Goal: Check status: Check status

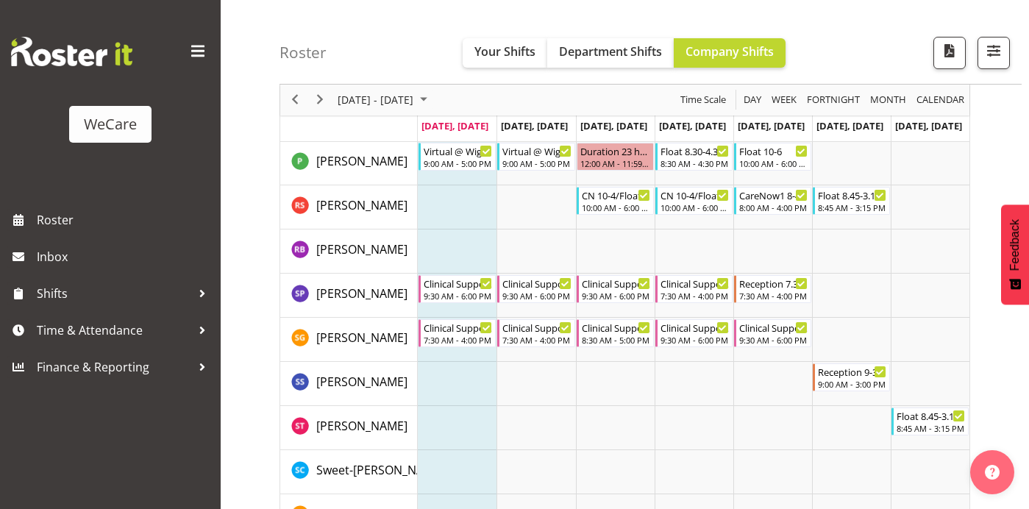
scroll to position [4549, 0]
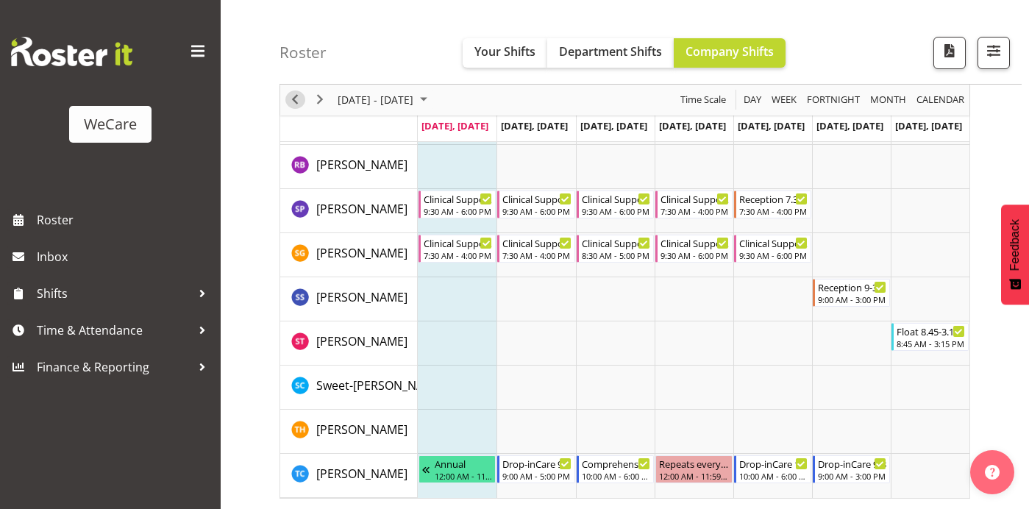
click at [292, 102] on span "Previous" at bounding box center [295, 100] width 18 height 18
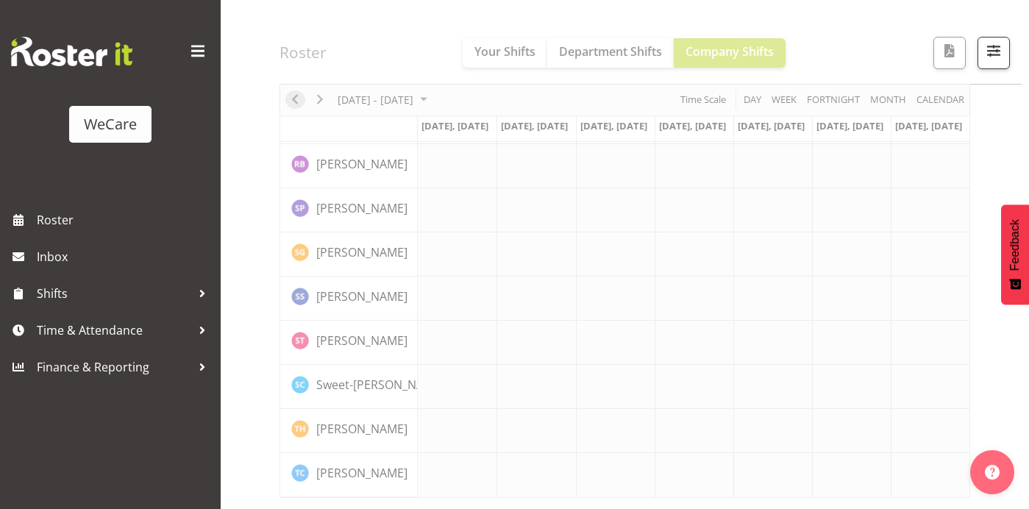
scroll to position [4520, 0]
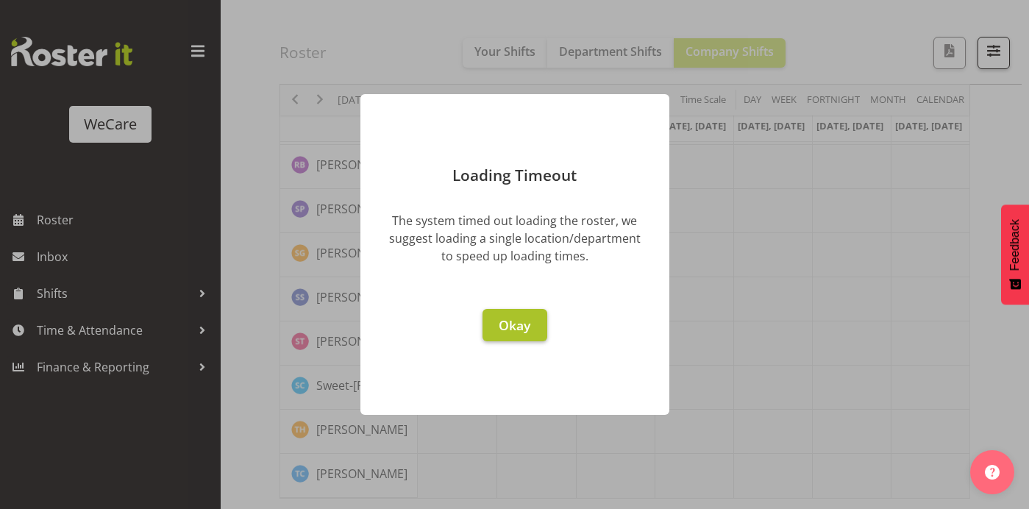
click at [519, 319] on span "Okay" at bounding box center [515, 325] width 32 height 18
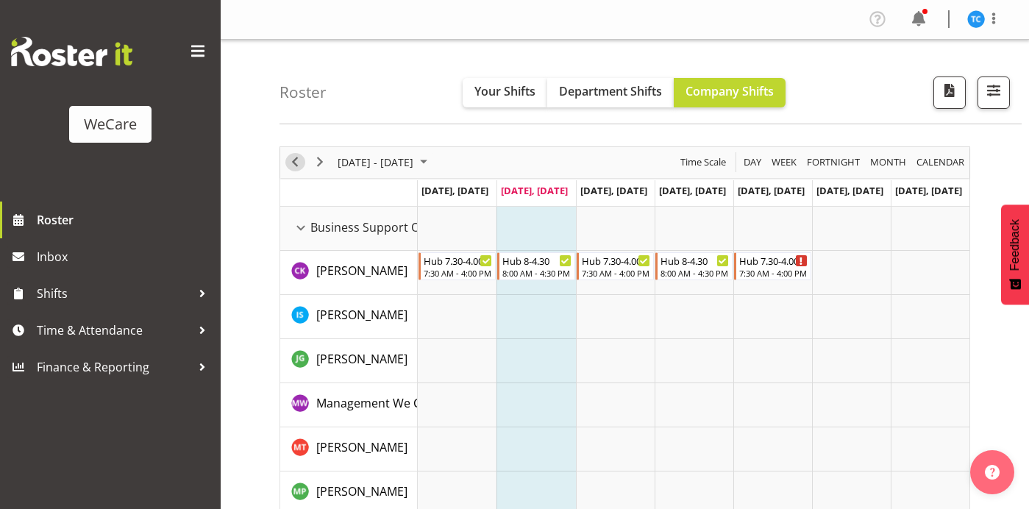
click at [294, 165] on span "Previous" at bounding box center [295, 162] width 18 height 18
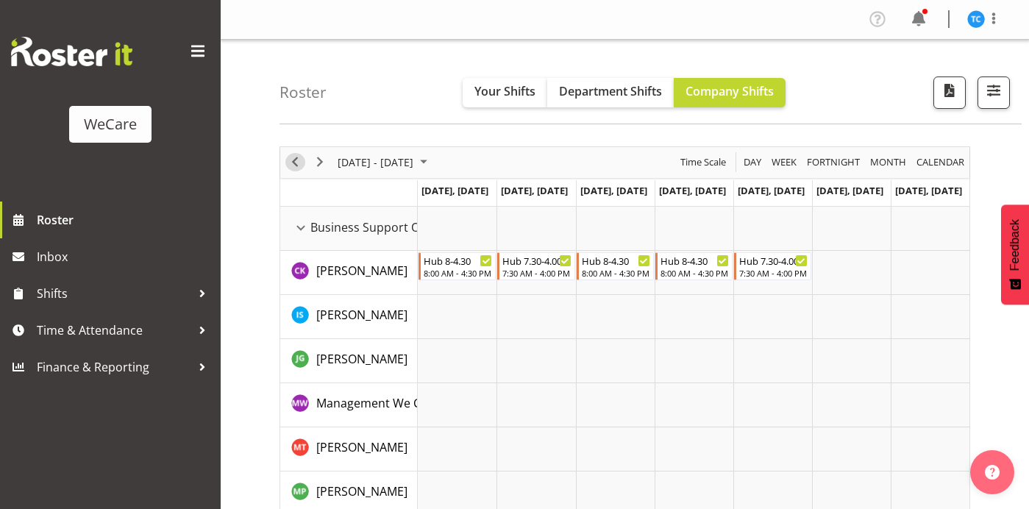
click at [293, 163] on span "Previous" at bounding box center [295, 162] width 18 height 18
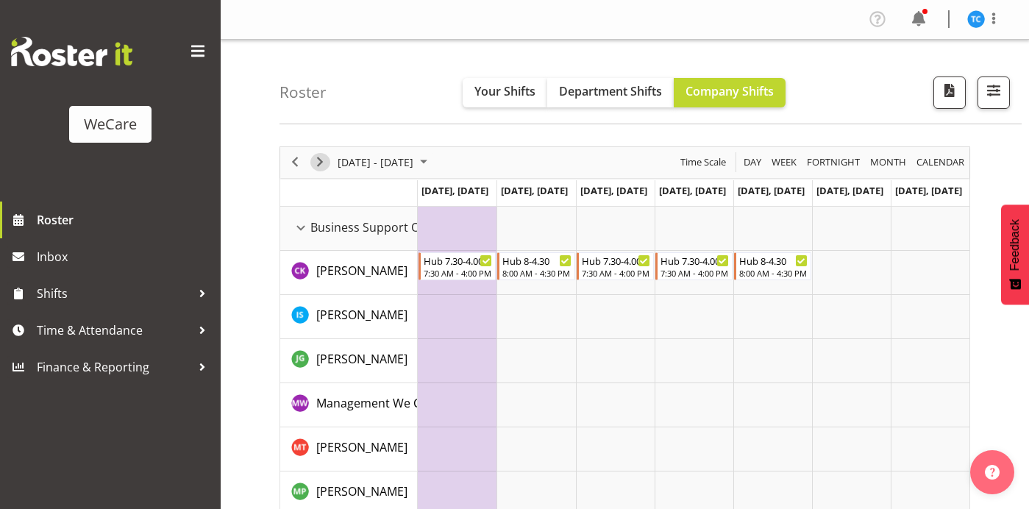
click at [322, 164] on span "Next" at bounding box center [320, 162] width 18 height 18
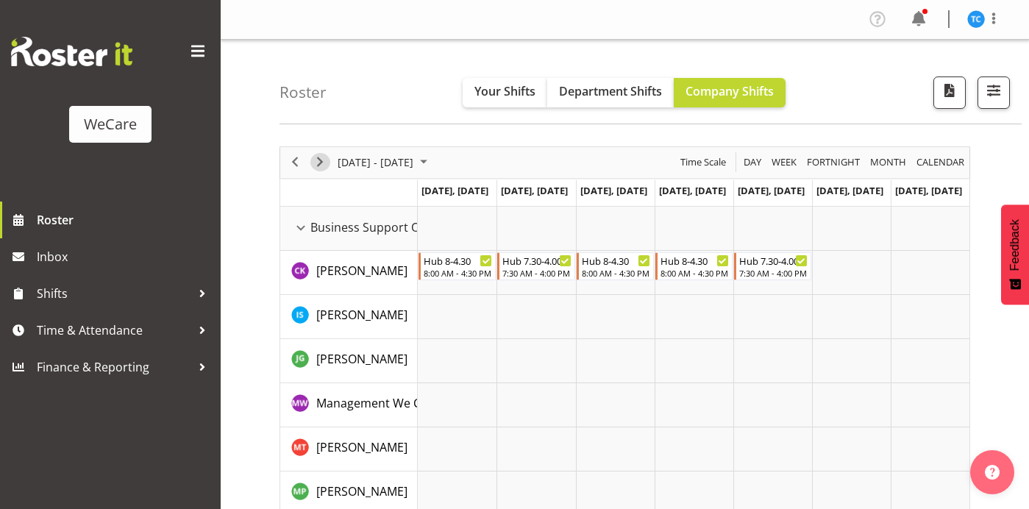
click at [321, 162] on span "Next" at bounding box center [320, 162] width 18 height 18
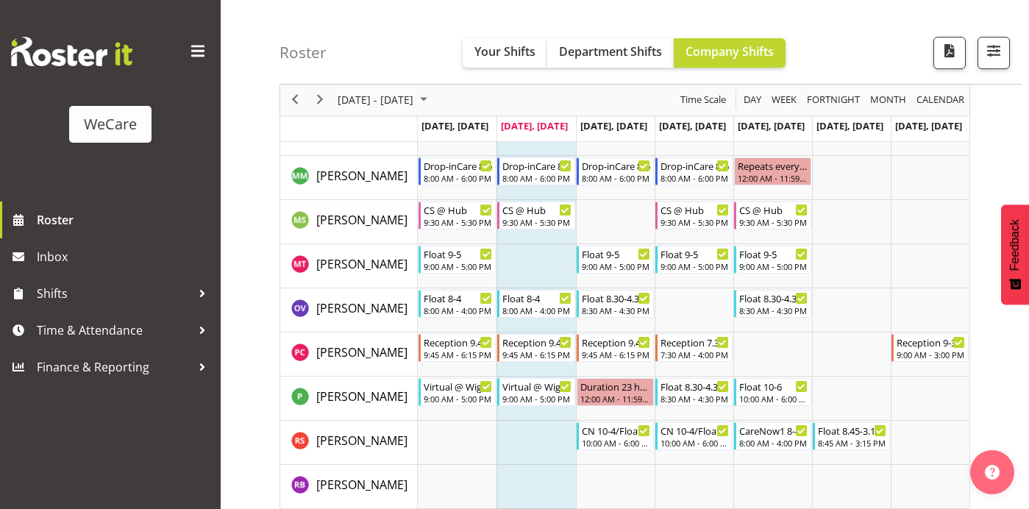
scroll to position [4520, 0]
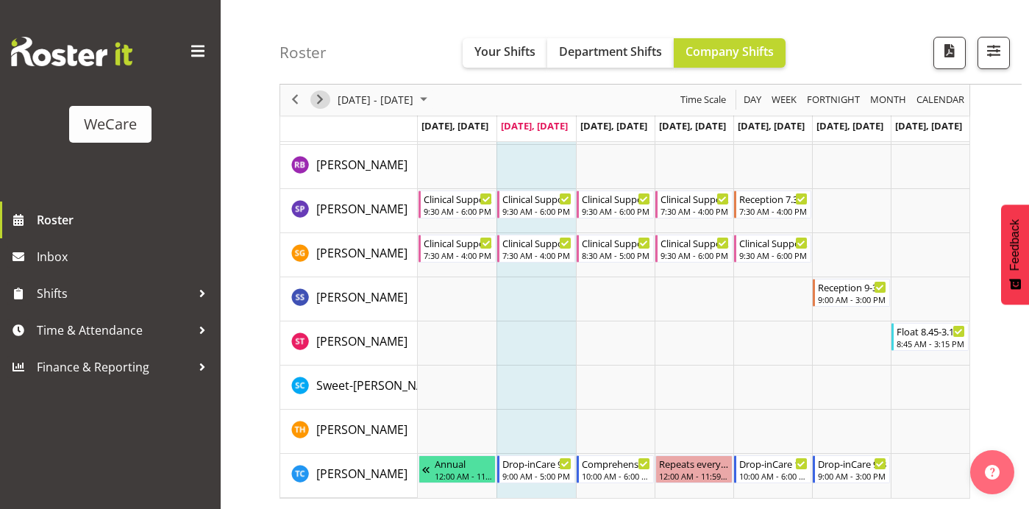
click at [321, 101] on span "Next" at bounding box center [320, 100] width 18 height 18
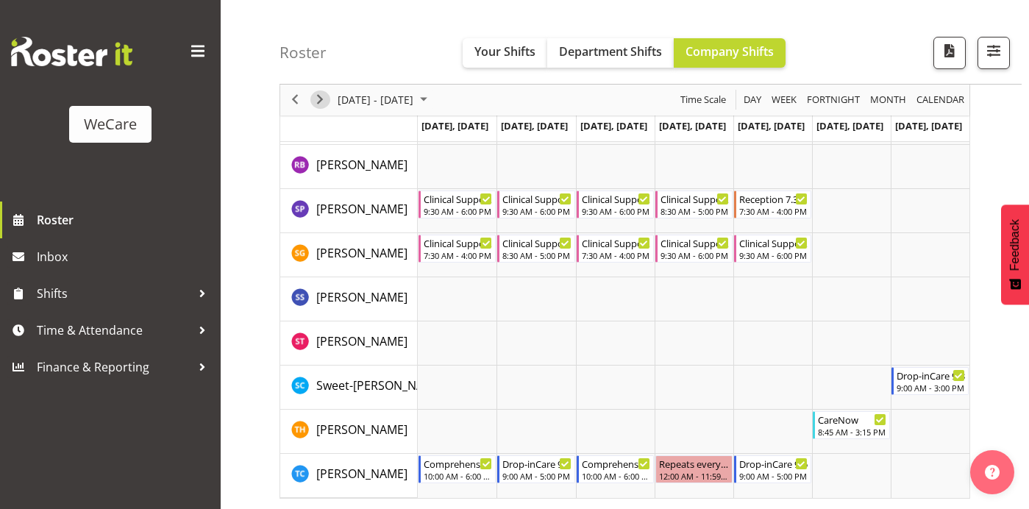
click at [322, 100] on span "Next" at bounding box center [320, 100] width 18 height 18
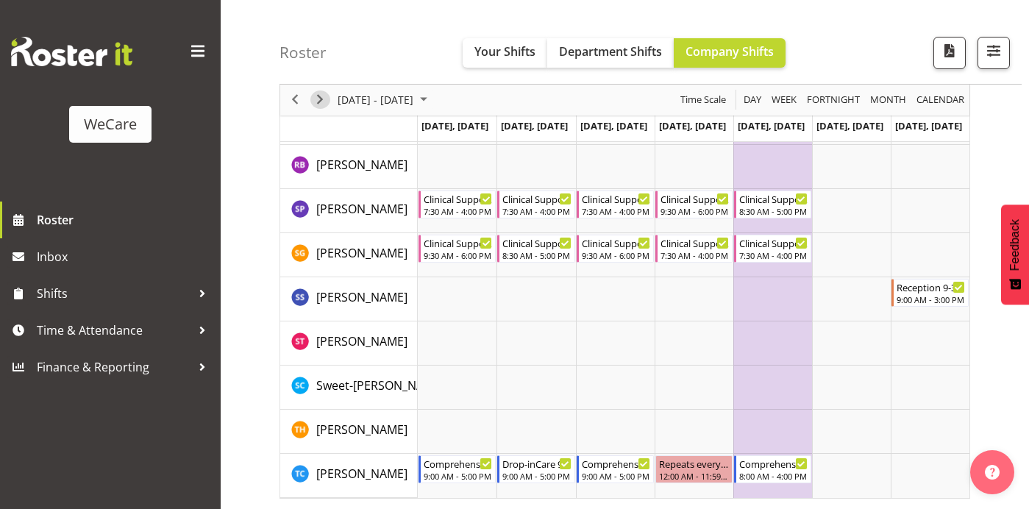
click at [321, 100] on span "Next" at bounding box center [320, 100] width 18 height 18
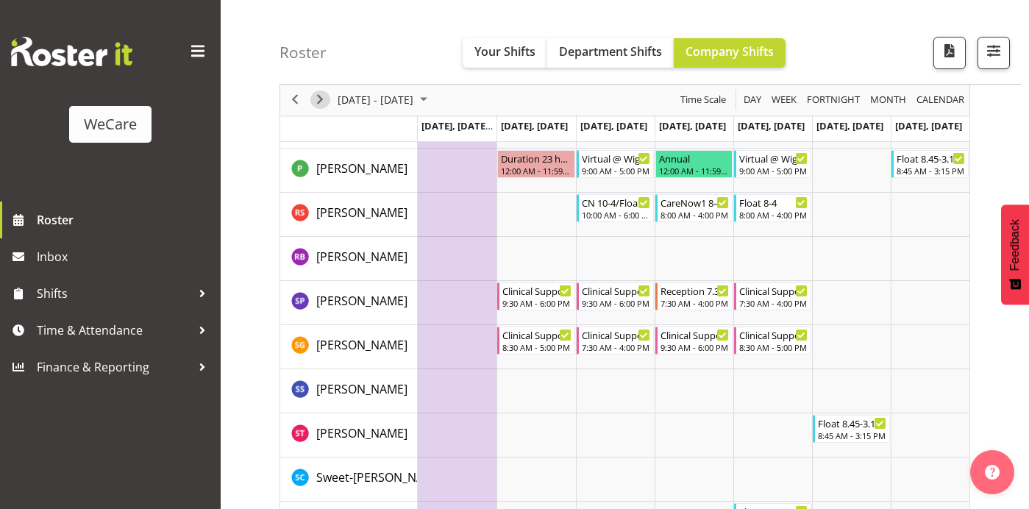
scroll to position [4635, 0]
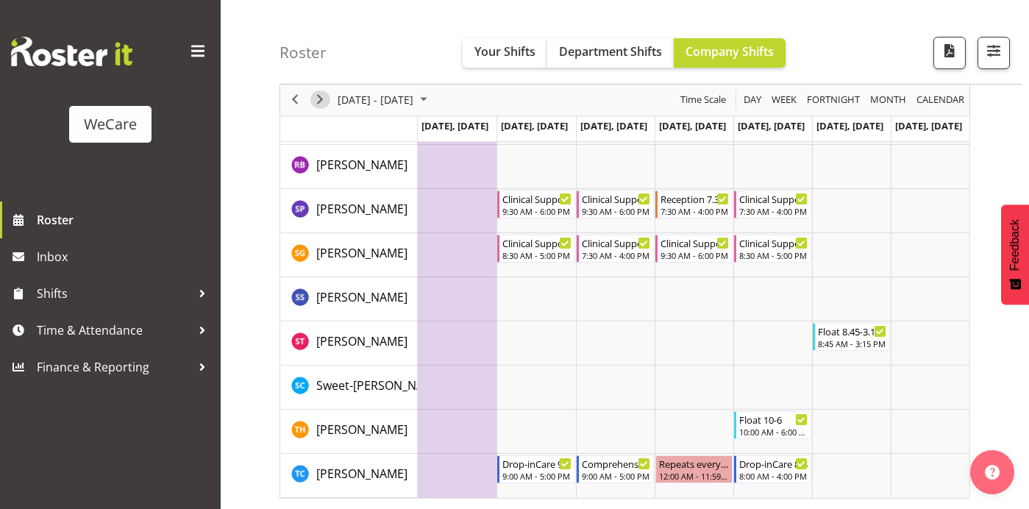
click at [324, 100] on span "Next" at bounding box center [320, 100] width 18 height 18
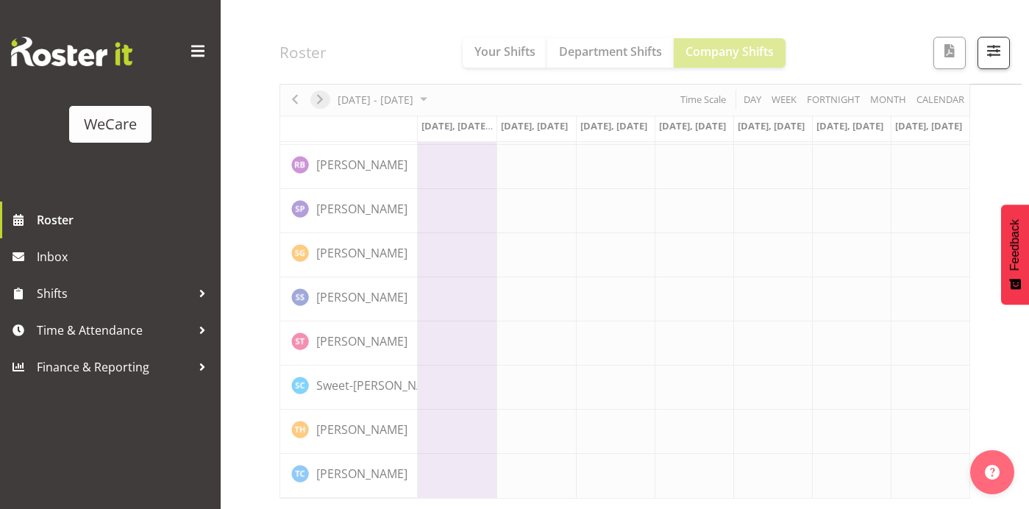
scroll to position [4577, 0]
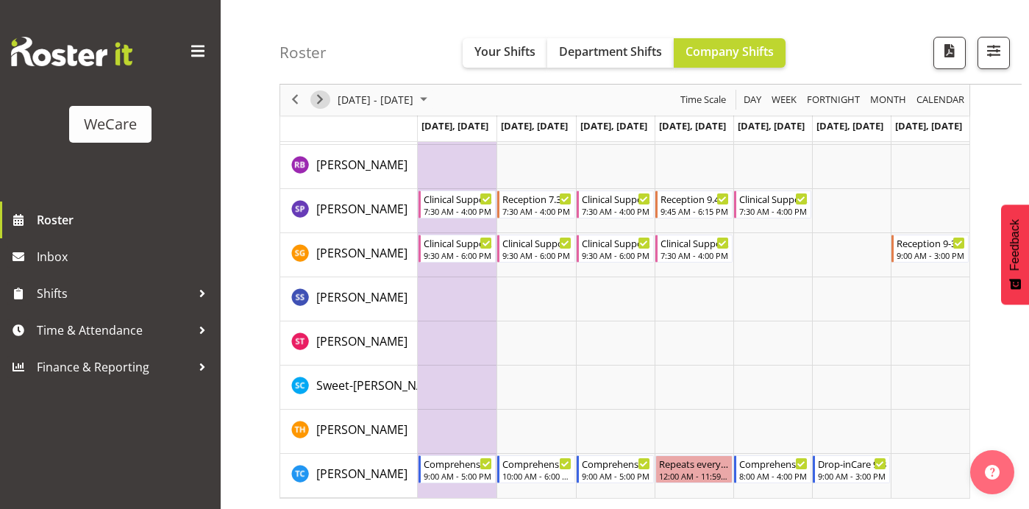
click at [324, 100] on span "Next" at bounding box center [320, 100] width 18 height 18
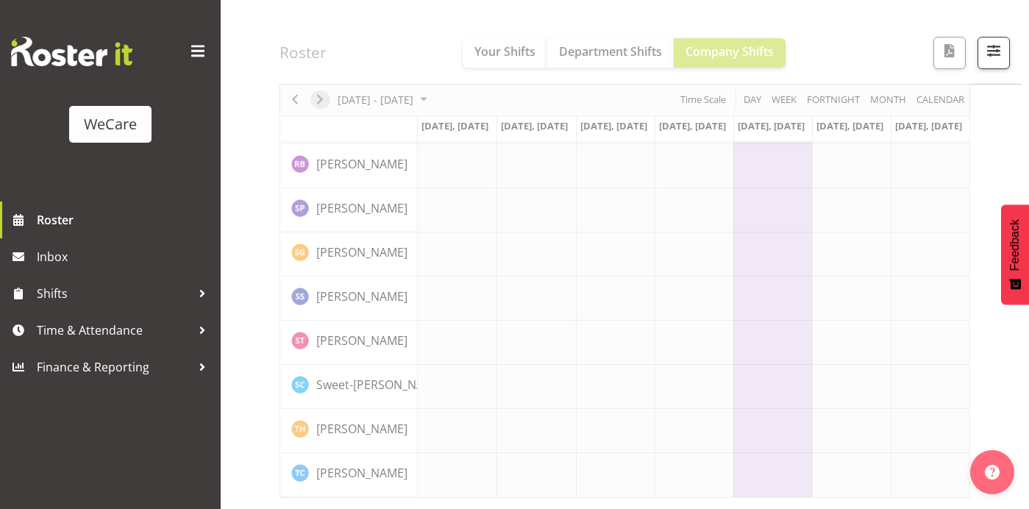
scroll to position [4520, 0]
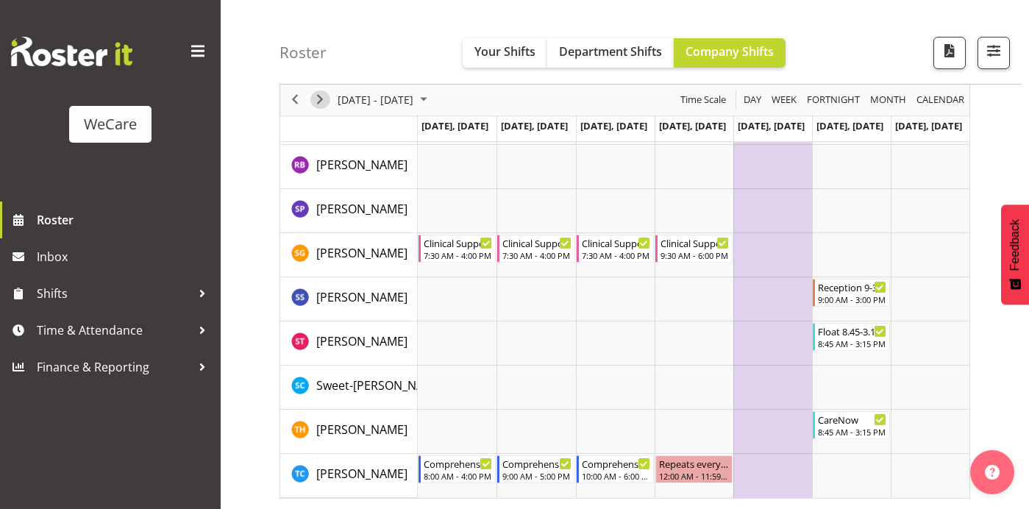
click at [323, 102] on span "Next" at bounding box center [320, 100] width 18 height 18
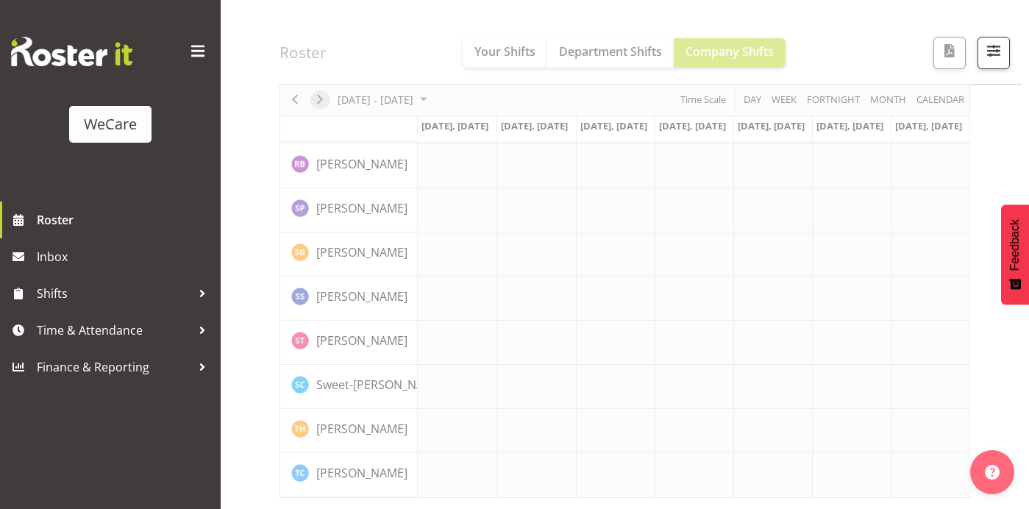
scroll to position [4520, 0]
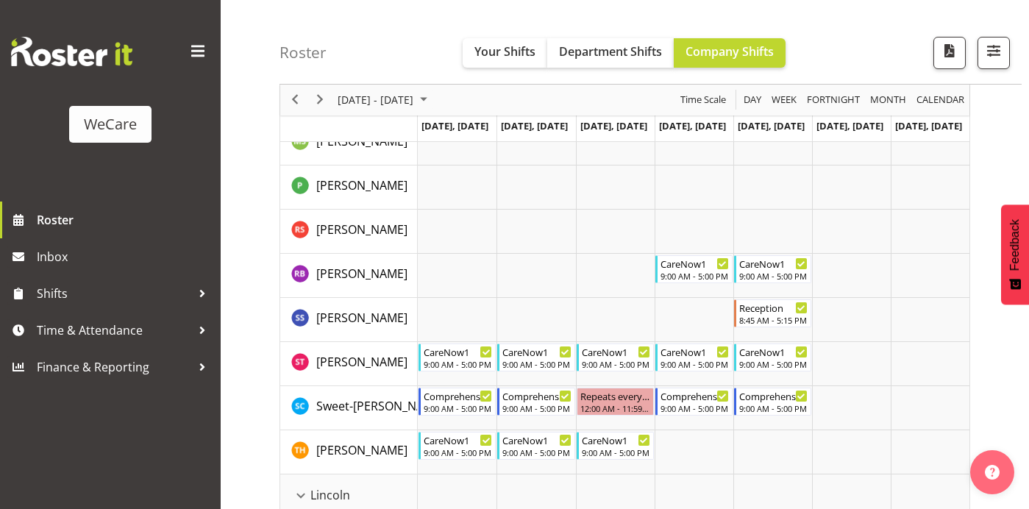
scroll to position [2108, 0]
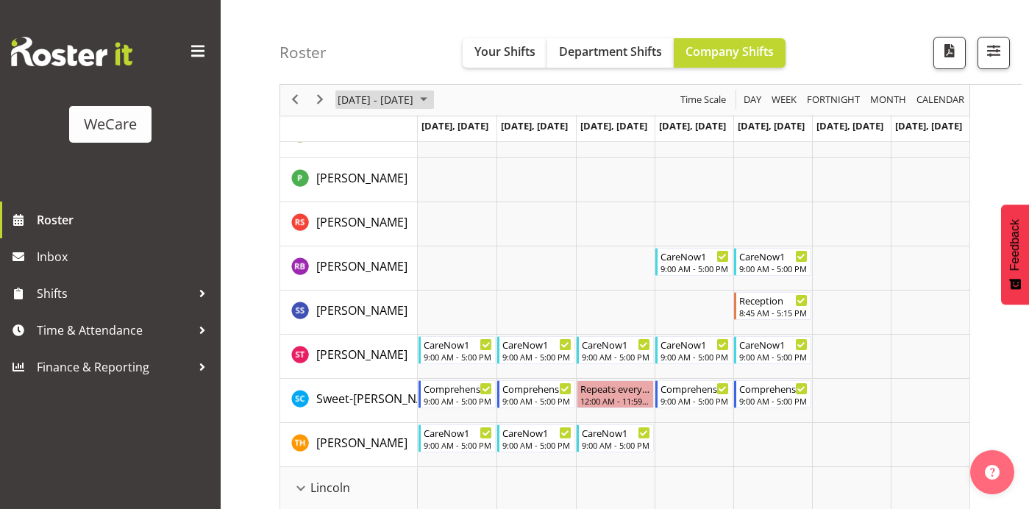
click at [415, 99] on span "[DATE] - [DATE]" at bounding box center [375, 100] width 79 height 18
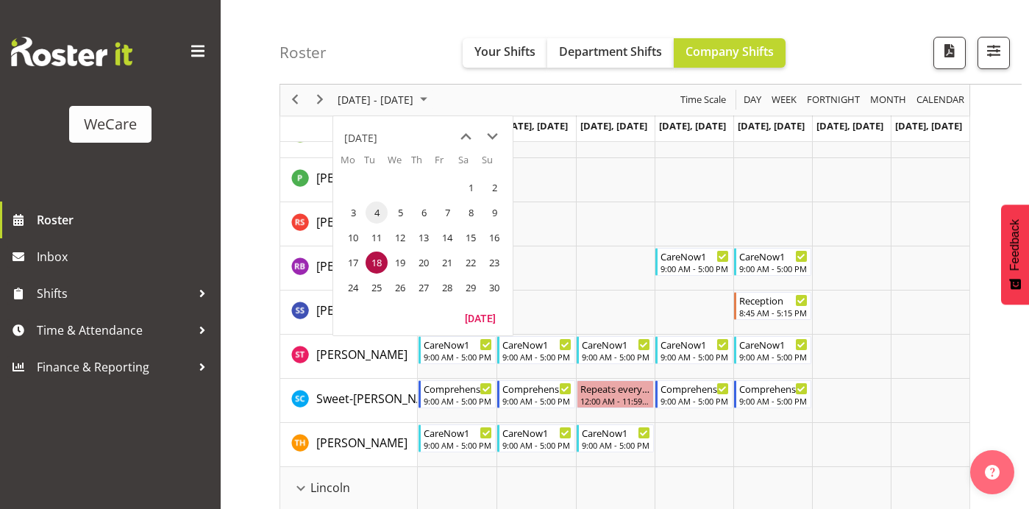
click at [369, 213] on span "4" at bounding box center [377, 213] width 22 height 22
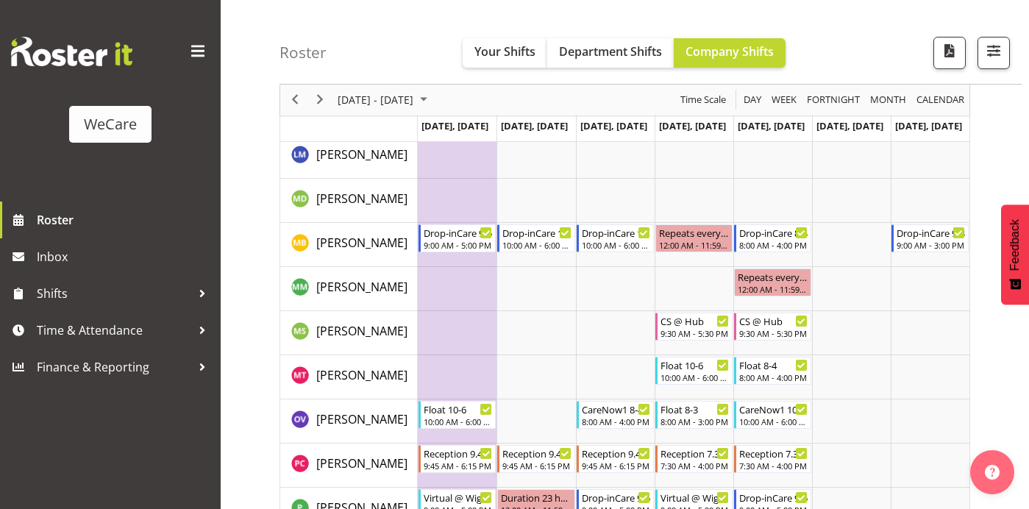
scroll to position [4140, 0]
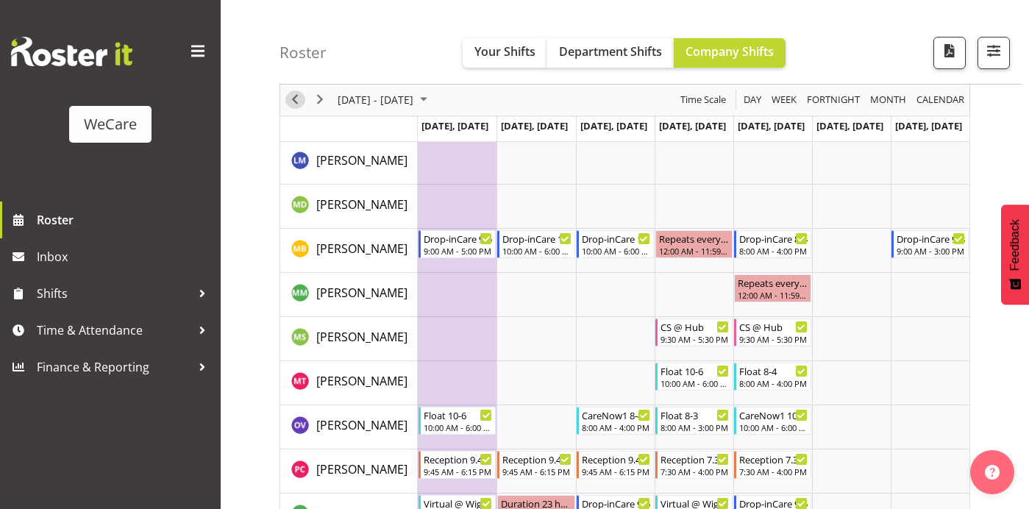
click at [294, 101] on span "Previous" at bounding box center [295, 100] width 18 height 18
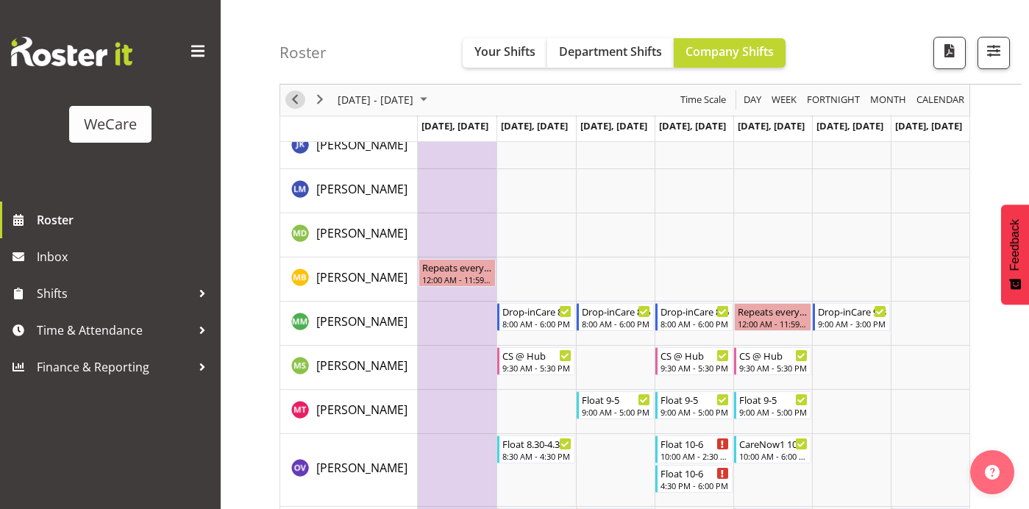
click at [295, 98] on span "Previous" at bounding box center [295, 100] width 18 height 18
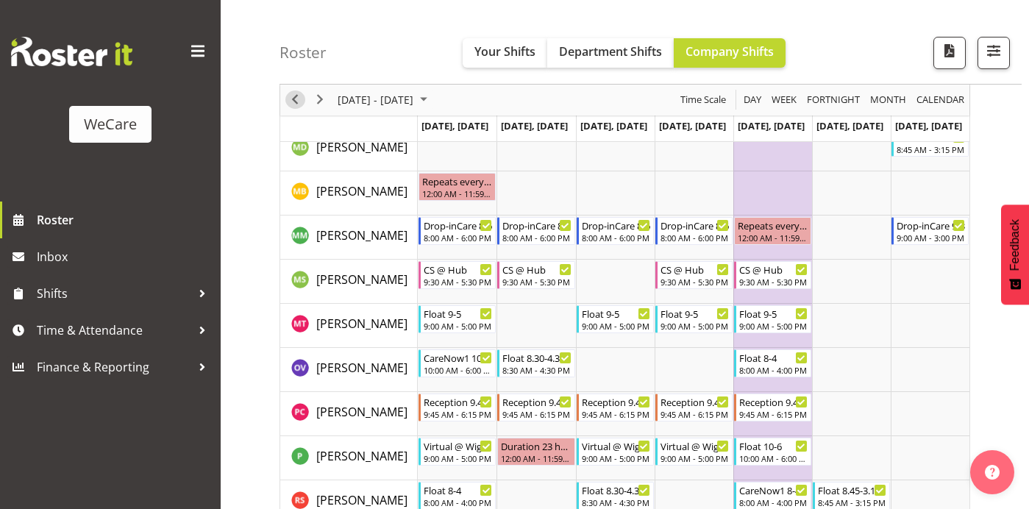
click at [295, 98] on span "Previous" at bounding box center [295, 100] width 18 height 18
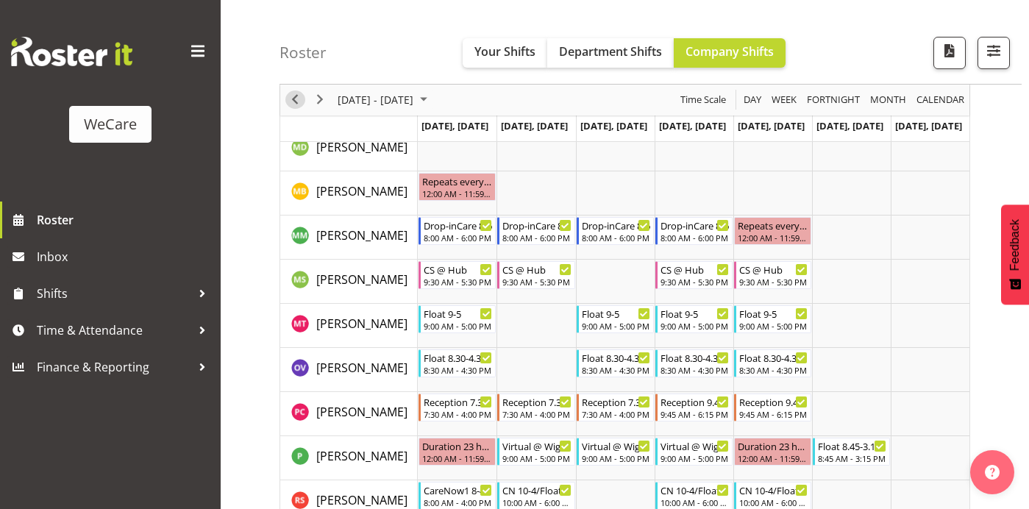
click at [299, 93] on span "Previous" at bounding box center [295, 100] width 18 height 18
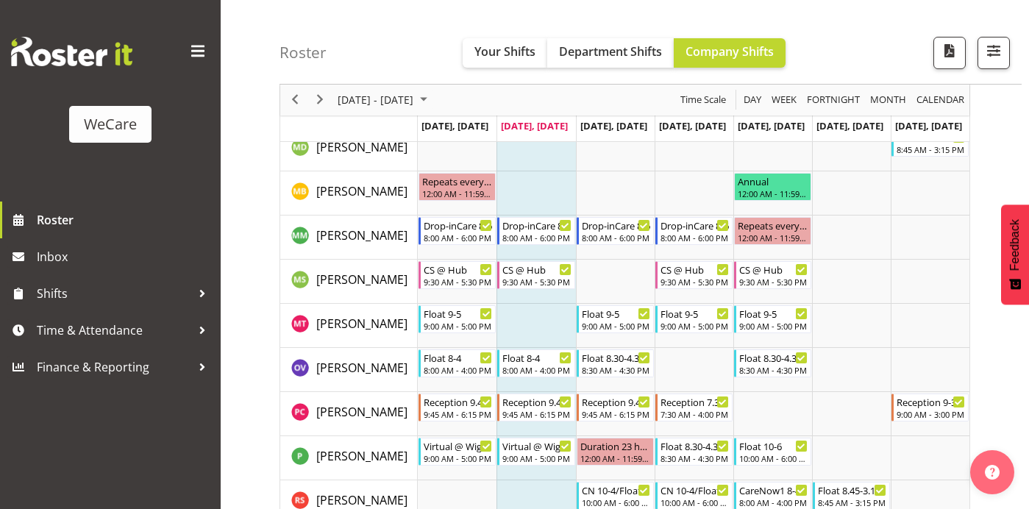
click at [291, 100] on span "Previous" at bounding box center [295, 100] width 18 height 18
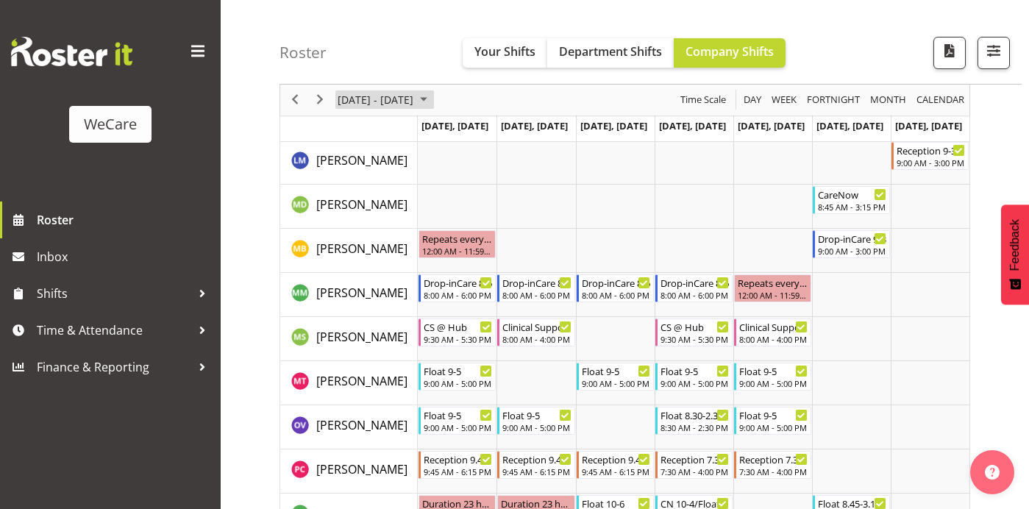
click at [415, 107] on span "[DATE] - [DATE]" at bounding box center [375, 100] width 79 height 18
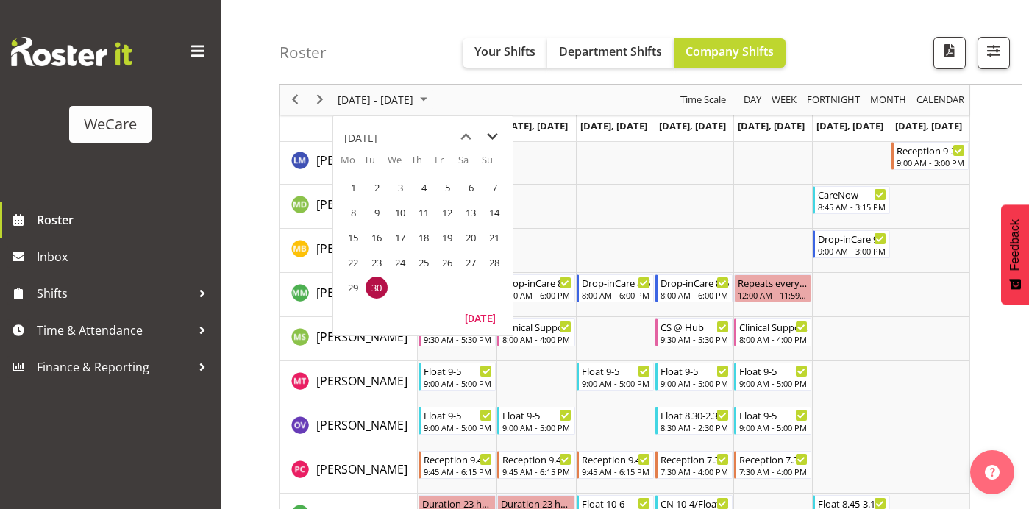
click at [488, 138] on span "next month" at bounding box center [493, 137] width 26 height 26
click at [445, 289] on span "31" at bounding box center [447, 288] width 22 height 22
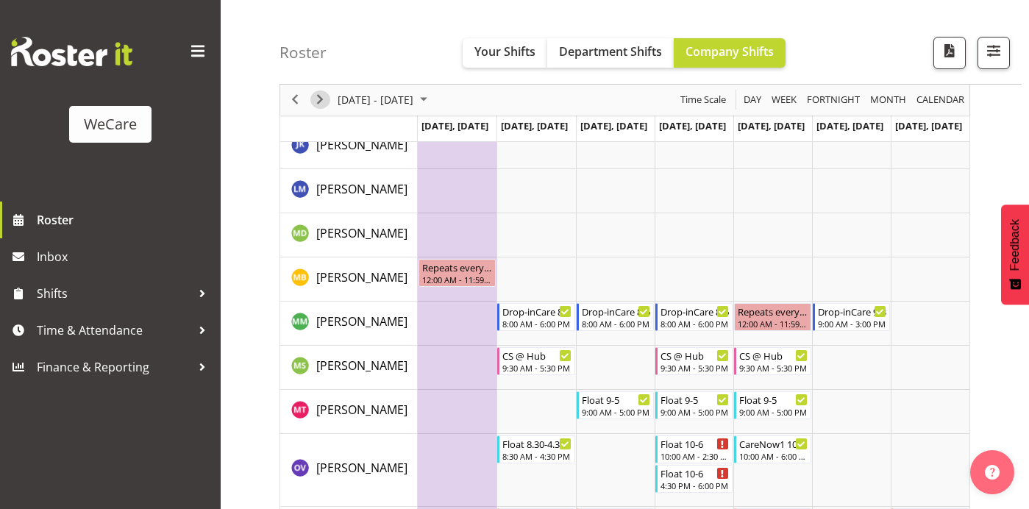
click at [318, 102] on span "Next" at bounding box center [320, 100] width 18 height 18
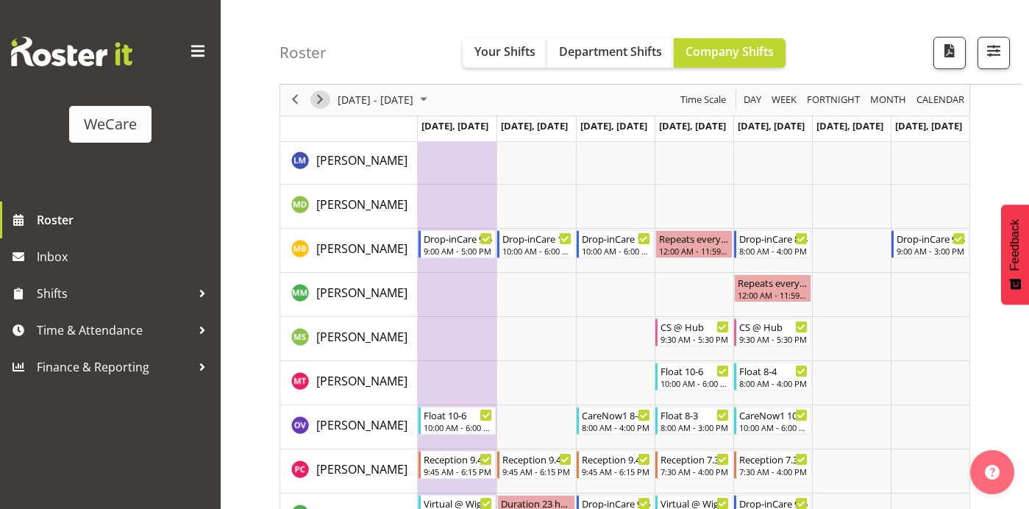
click at [321, 101] on span "Next" at bounding box center [320, 100] width 18 height 18
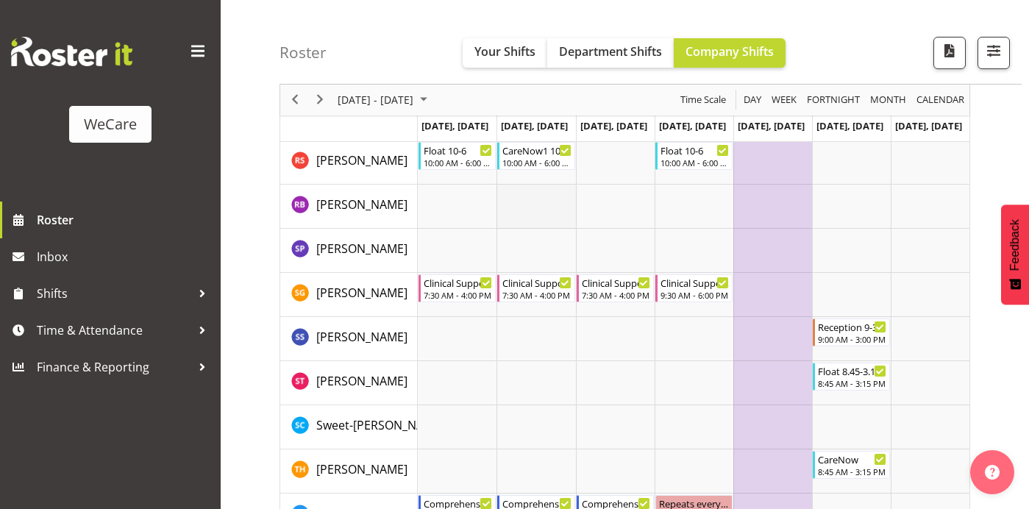
scroll to position [4577, 0]
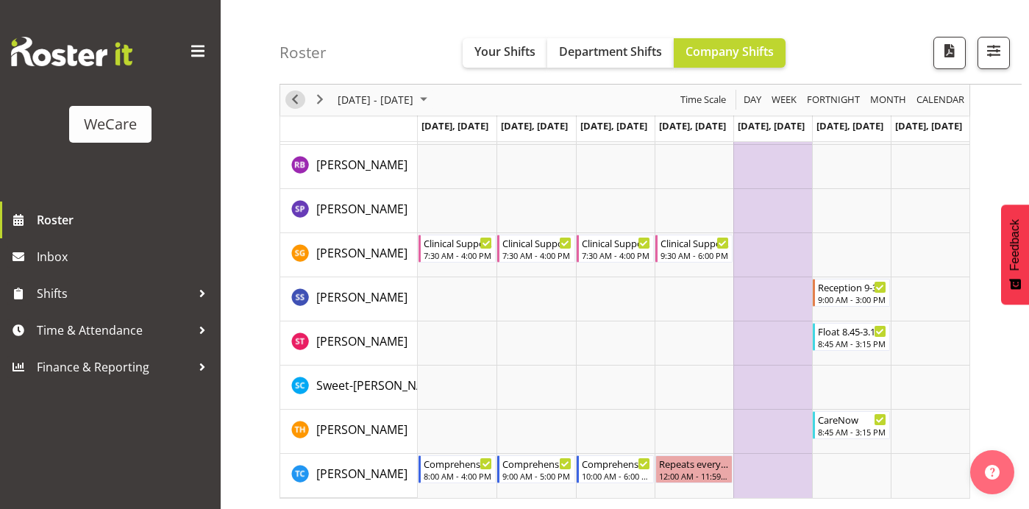
click at [294, 104] on span "Previous" at bounding box center [295, 100] width 18 height 18
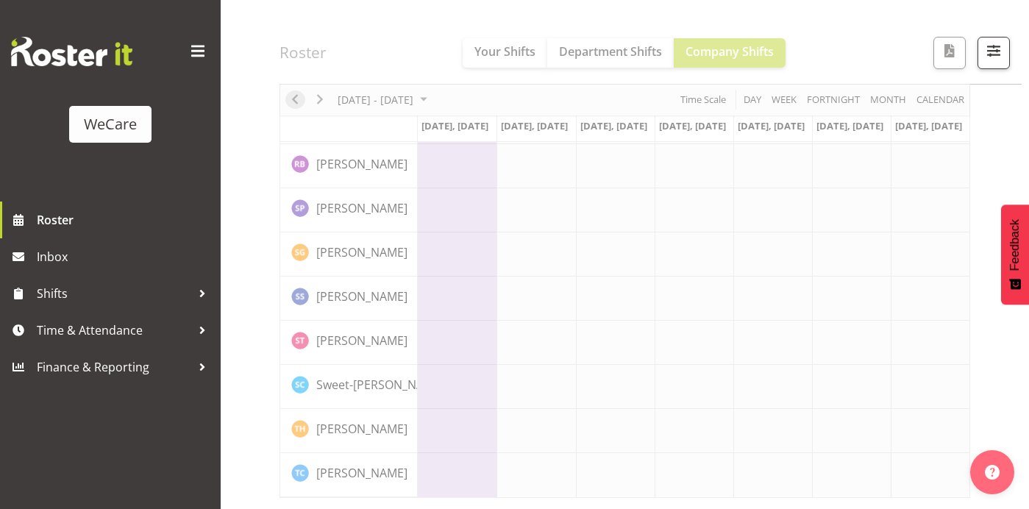
scroll to position [4520, 0]
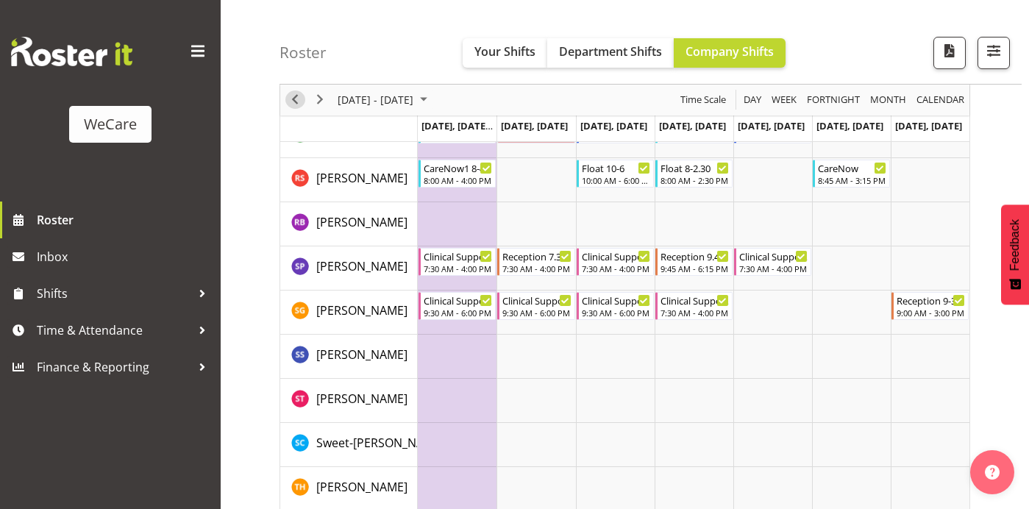
scroll to position [4577, 0]
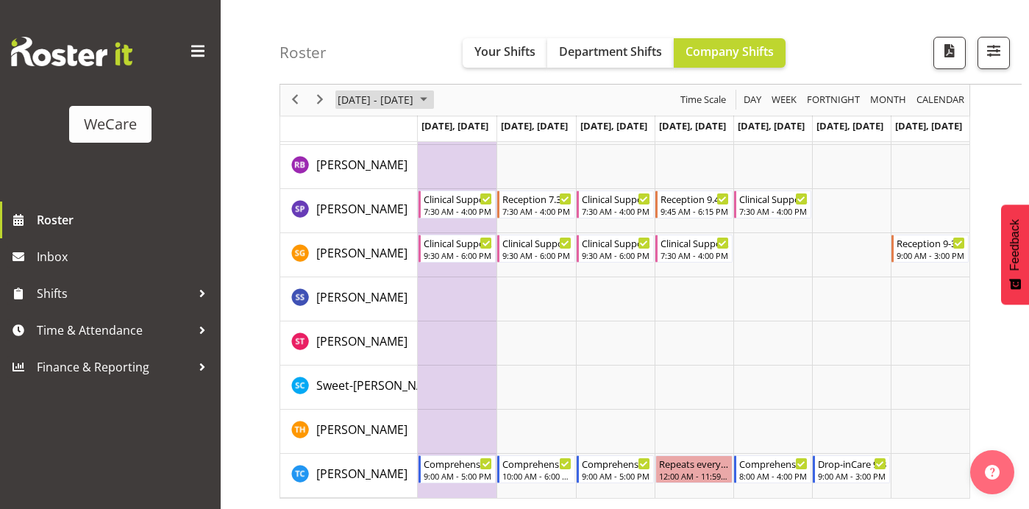
click at [433, 99] on span "November 2025" at bounding box center [424, 100] width 18 height 18
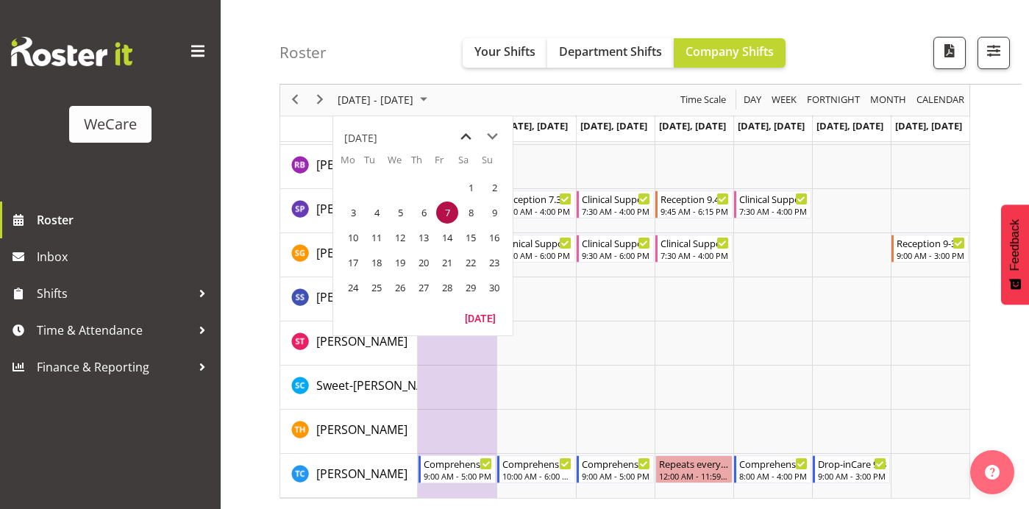
click at [470, 137] on span "previous month" at bounding box center [466, 137] width 26 height 26
click at [383, 236] on span "14" at bounding box center [377, 238] width 22 height 22
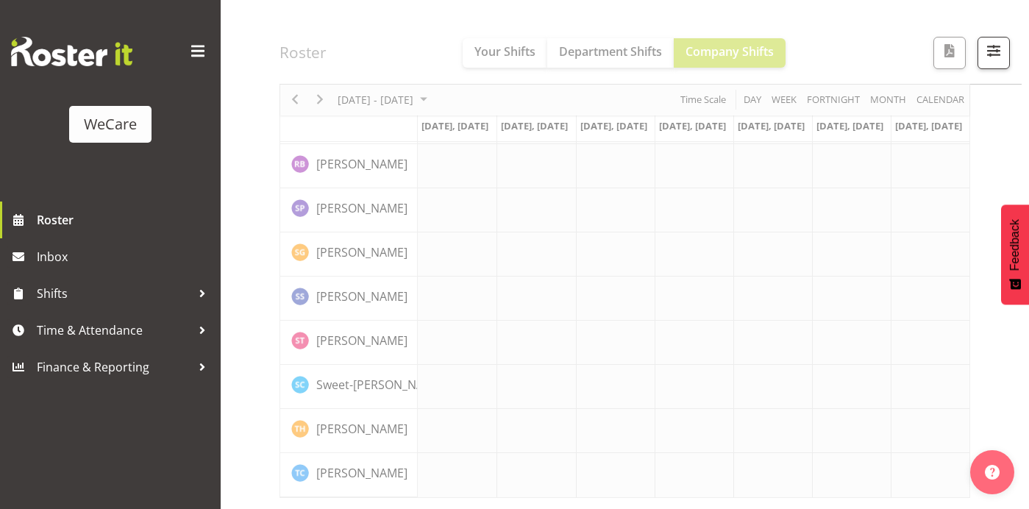
scroll to position [4520, 0]
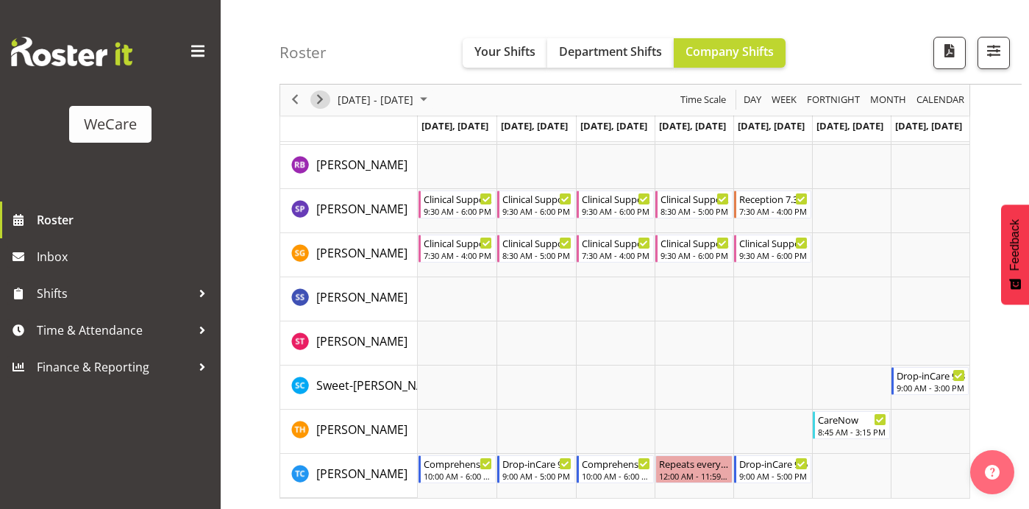
click at [317, 100] on span "Next" at bounding box center [320, 100] width 18 height 18
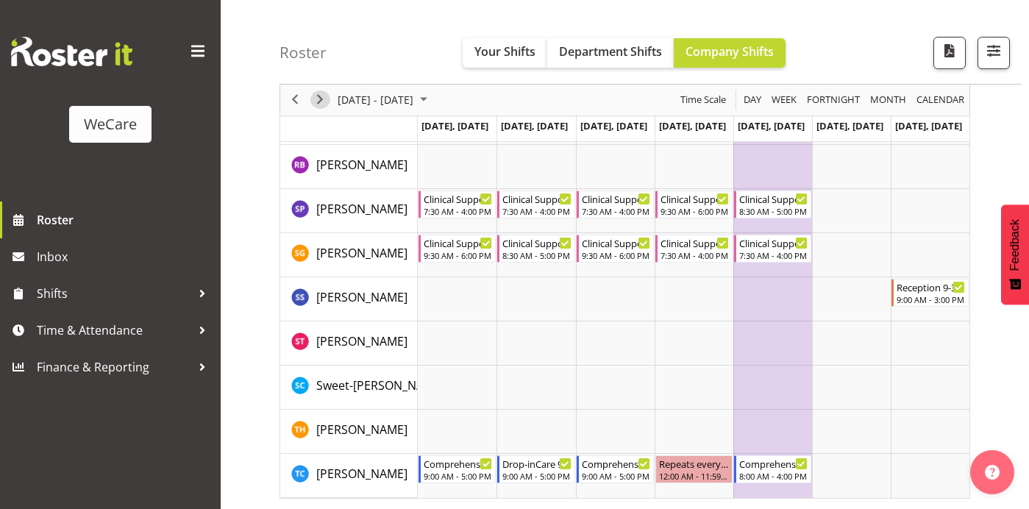
click at [319, 100] on span "Next" at bounding box center [320, 100] width 18 height 18
